Goal: Information Seeking & Learning: Learn about a topic

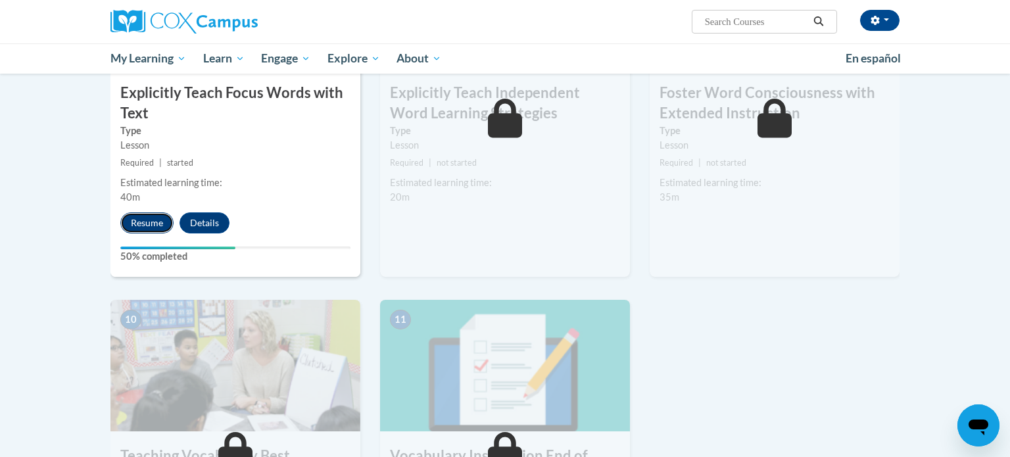
click at [139, 221] on button "Resume" at bounding box center [146, 222] width 53 height 21
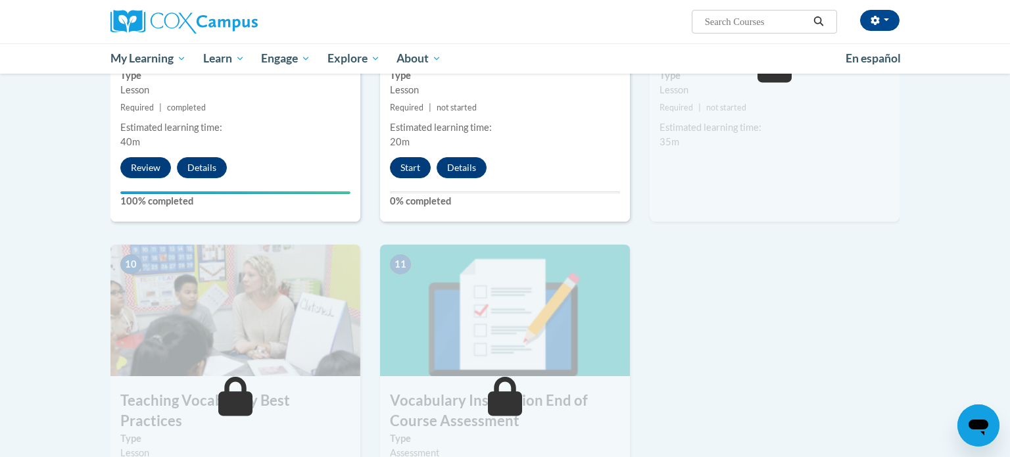
scroll to position [1180, 0]
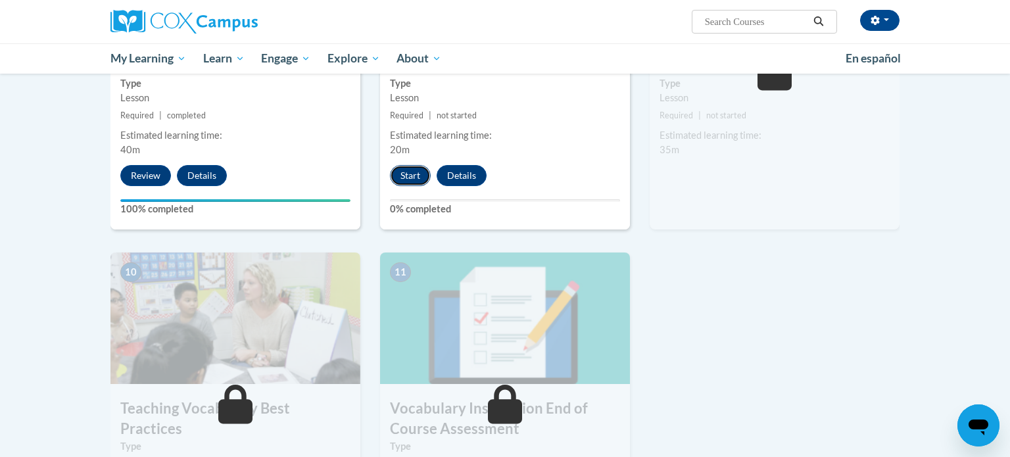
click at [410, 178] on button "Start" at bounding box center [410, 175] width 41 height 21
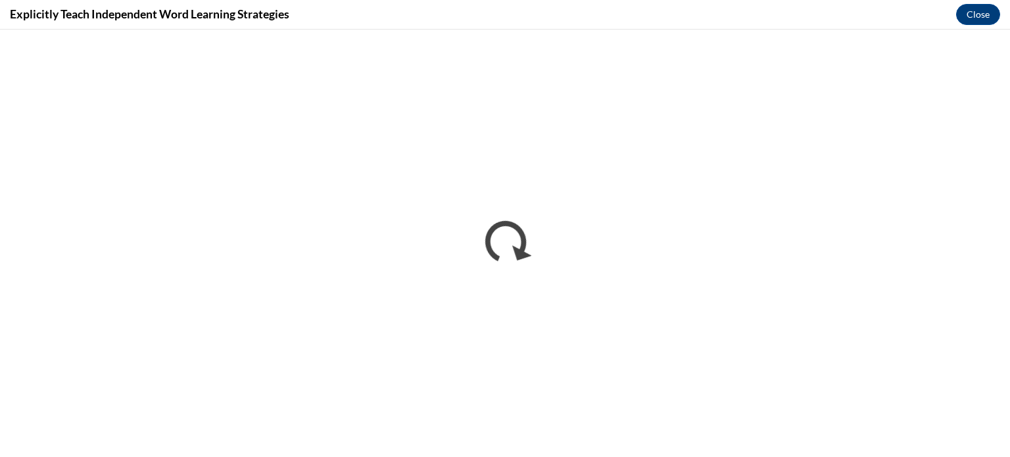
scroll to position [0, 0]
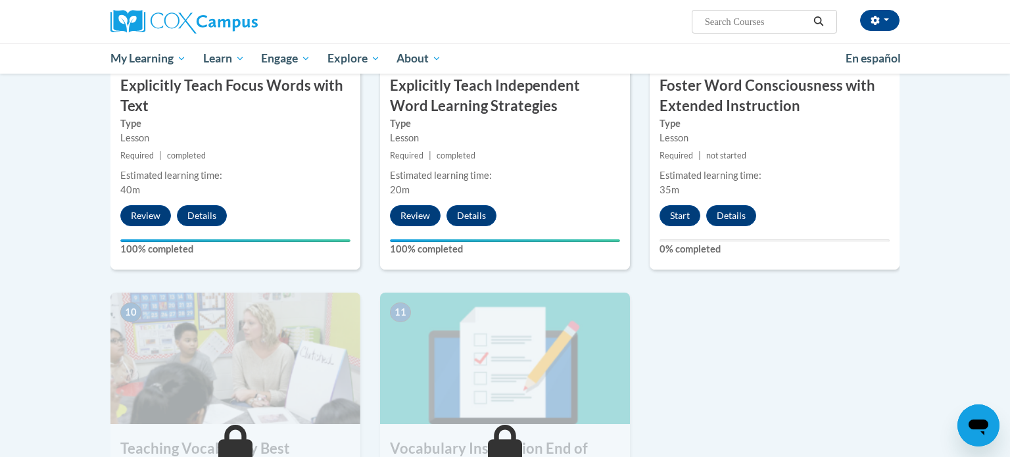
scroll to position [1143, 0]
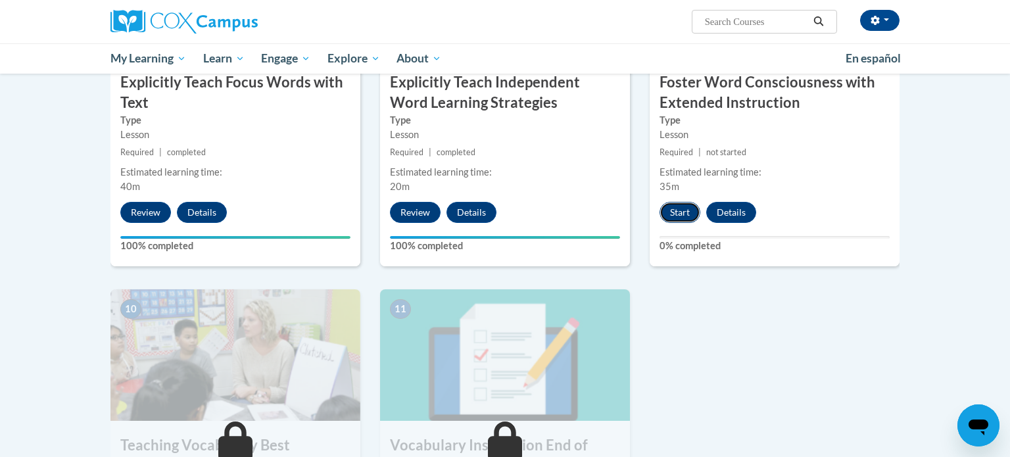
click at [688, 214] on button "Start" at bounding box center [680, 212] width 41 height 21
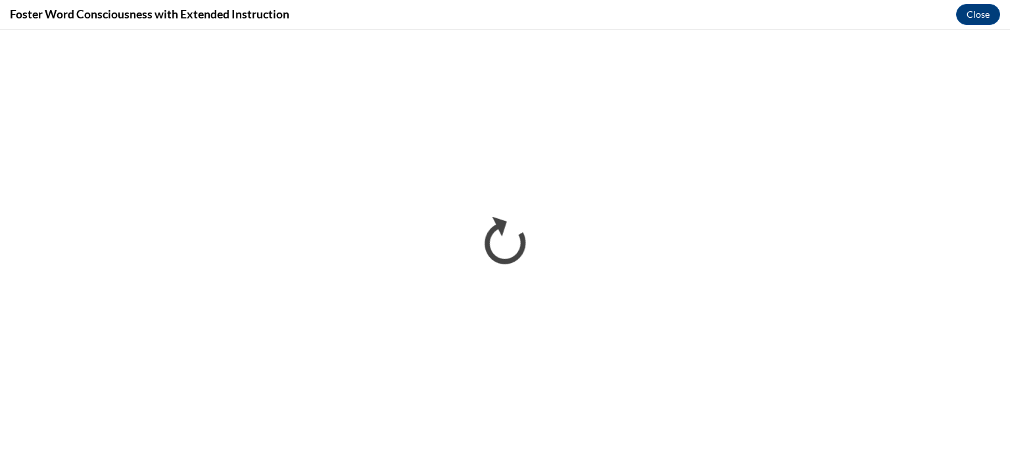
scroll to position [0, 0]
